Goal: Navigation & Orientation: Find specific page/section

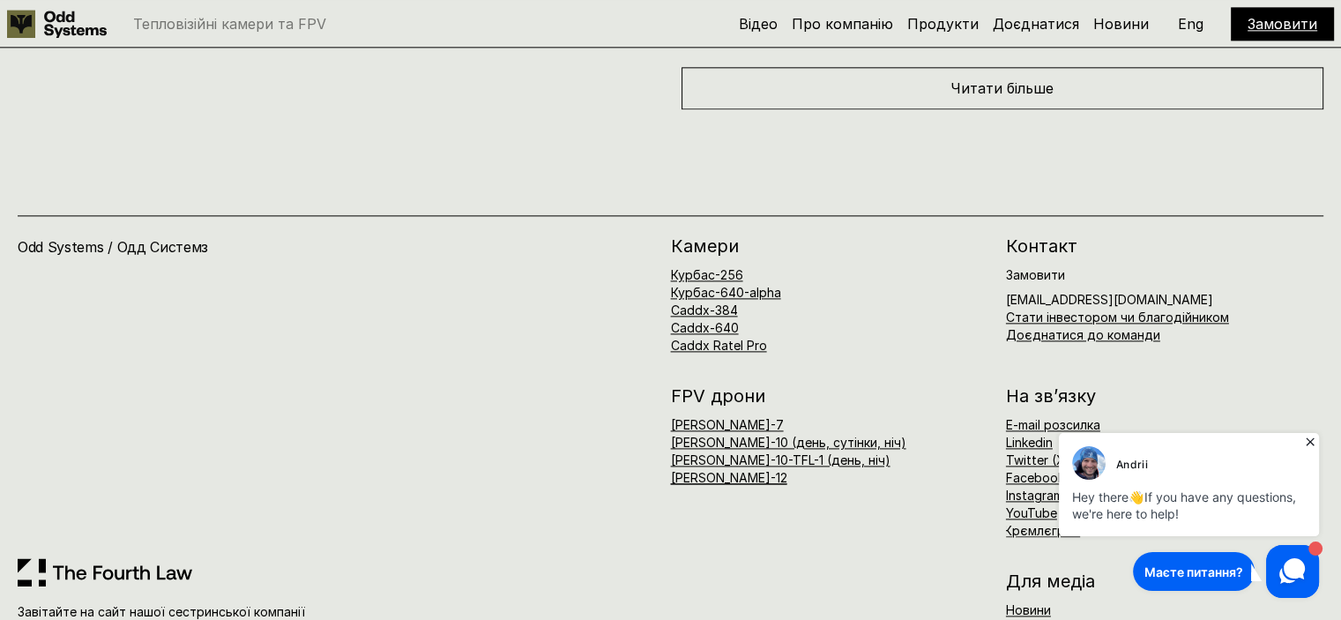
scroll to position [8998, 0]
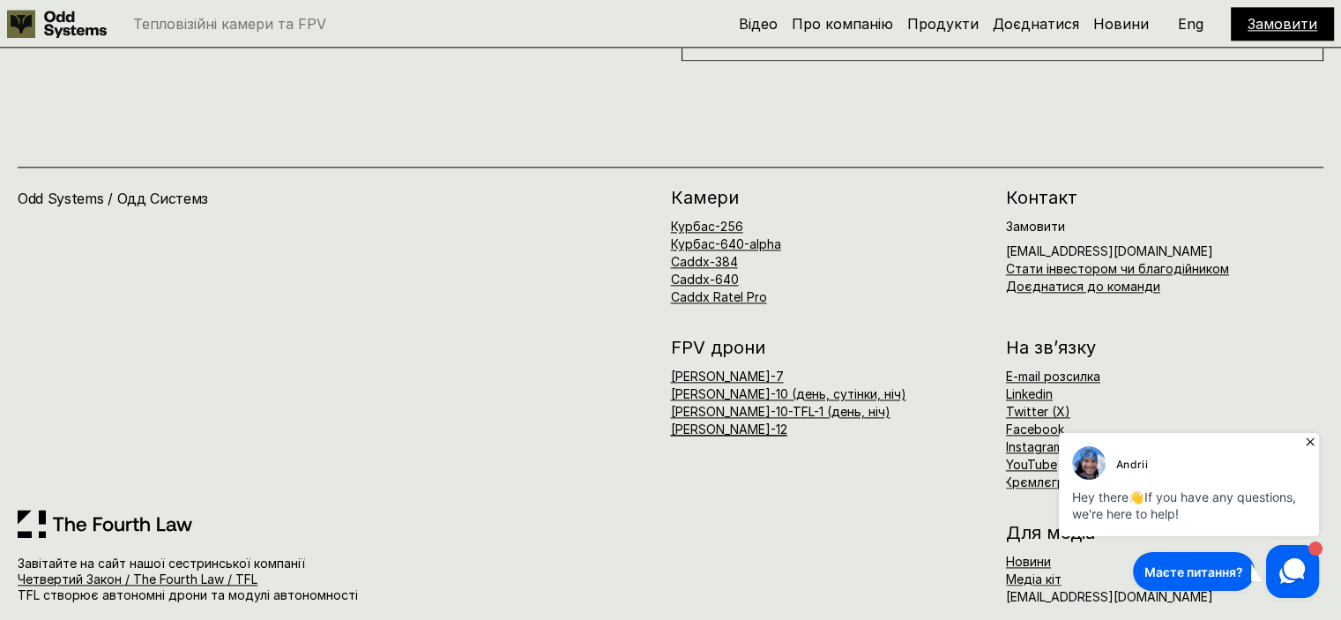
click at [1313, 442] on icon at bounding box center [1310, 442] width 18 height 18
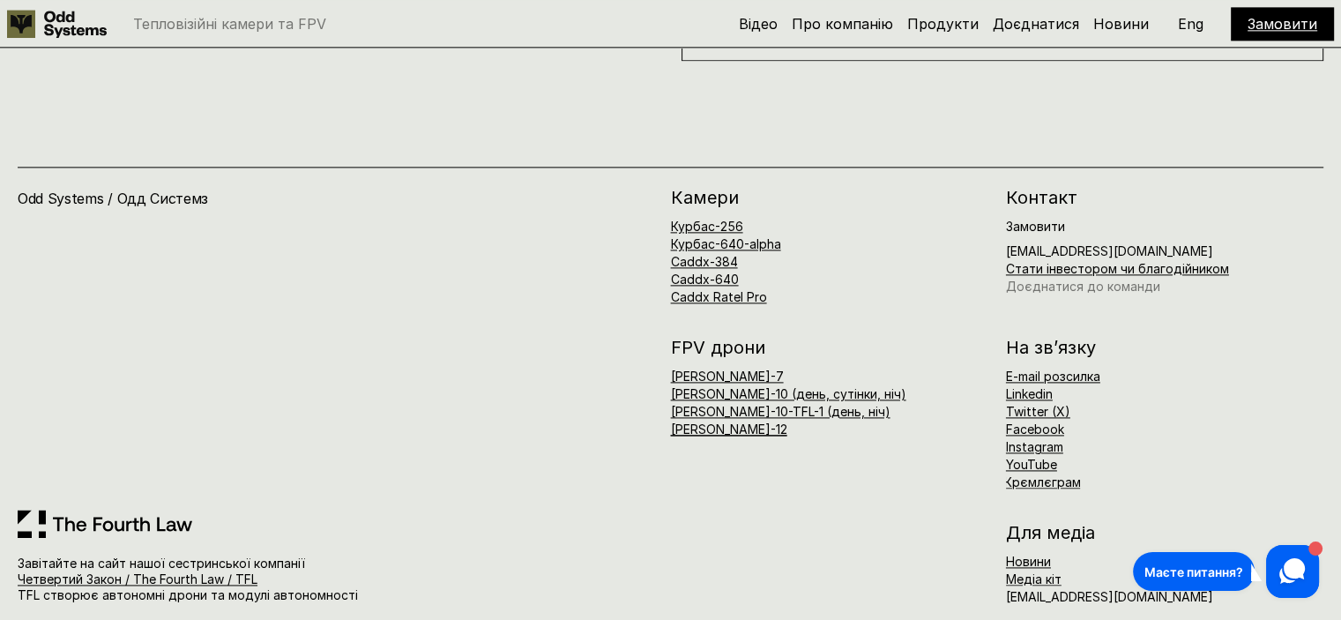
click at [1061, 279] on link "Доєднатися до команди" at bounding box center [1083, 286] width 154 height 15
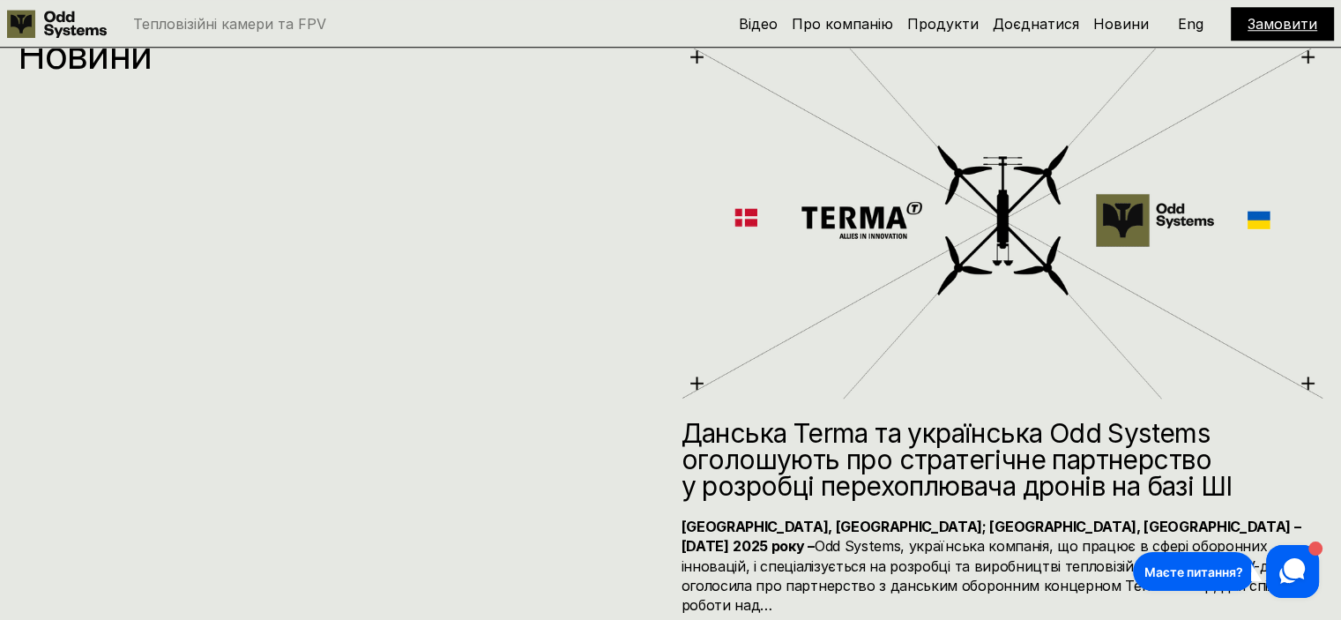
scroll to position [8998, 0]
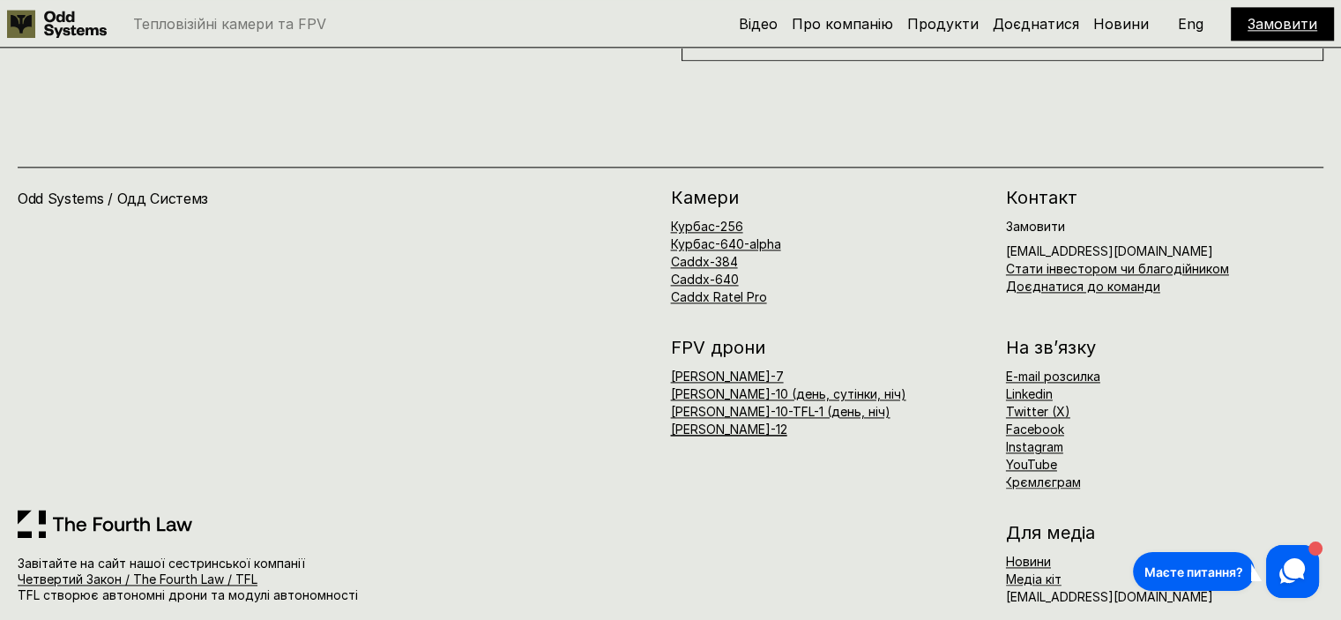
click at [1238, 338] on div "На зв’язку E-mail розсилка Linkedin Twitter (X) Facebook Instagram YouTube Крєм…" at bounding box center [1164, 413] width 317 height 150
click at [1297, 573] on use at bounding box center [1292, 571] width 26 height 26
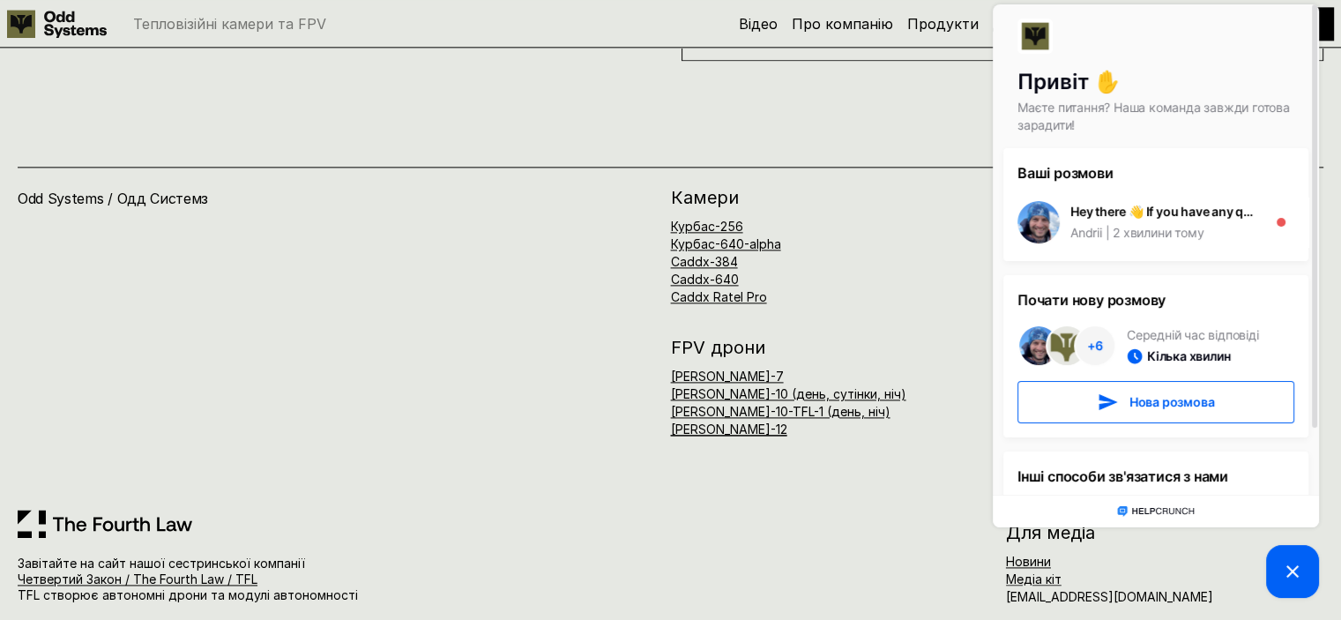
click at [580, 190] on div "Odd Systems / Одд Системз" at bounding box center [344, 349] width 653 height 320
